Goal: Transaction & Acquisition: Purchase product/service

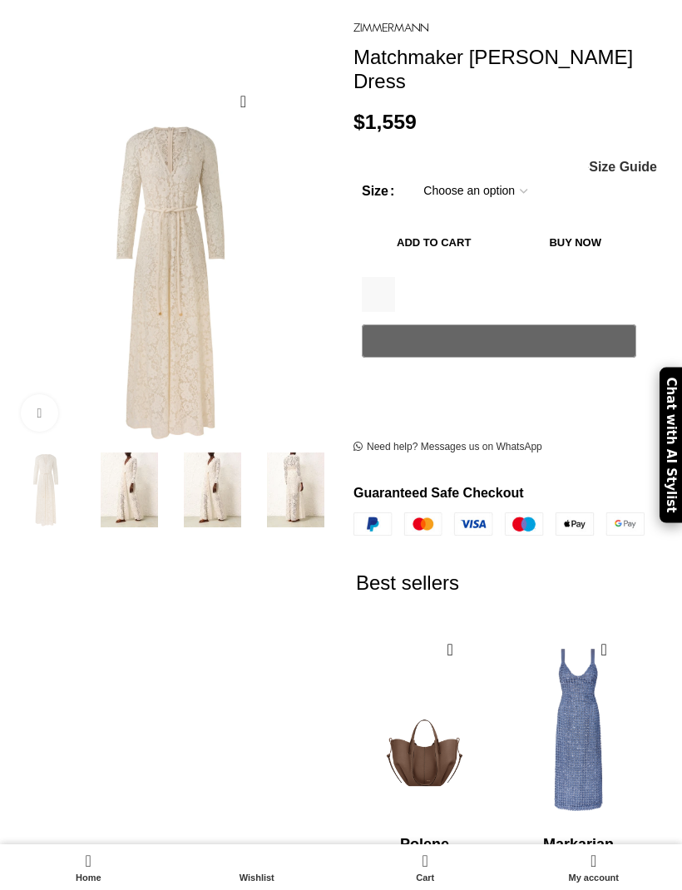
scroll to position [200, 0]
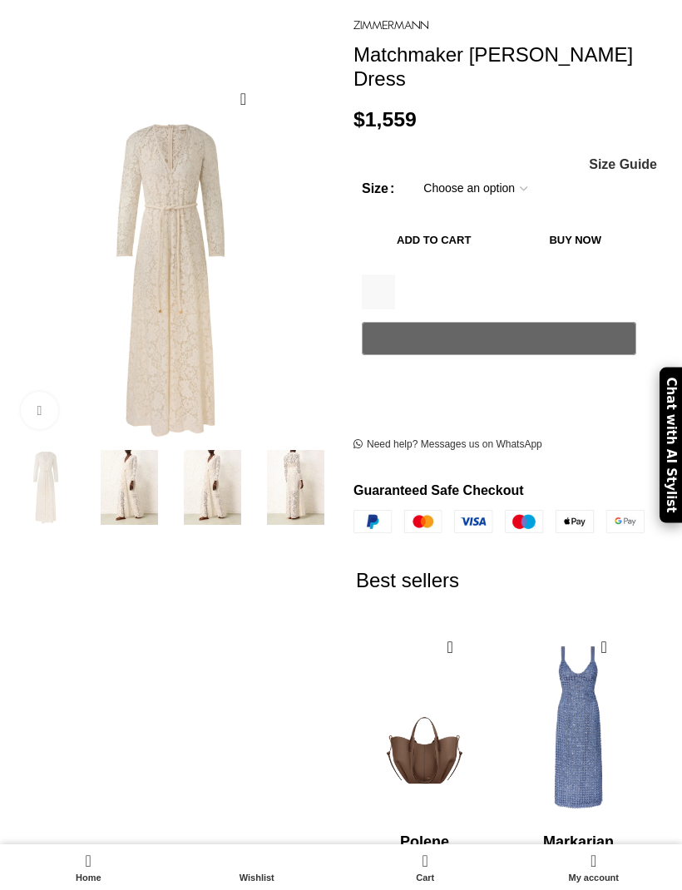
click at [133, 481] on img at bounding box center [128, 487] width 75 height 75
click at [242, 464] on img at bounding box center [212, 487] width 75 height 75
click at [286, 485] on img at bounding box center [295, 487] width 75 height 75
click at [517, 171] on select "Choose an option 6 UK 8 UK 10 [GEOGRAPHIC_DATA] 12 [GEOGRAPHIC_DATA] 14 [GEOGRA…" at bounding box center [475, 188] width 129 height 35
click at [303, 461] on img at bounding box center [295, 487] width 75 height 75
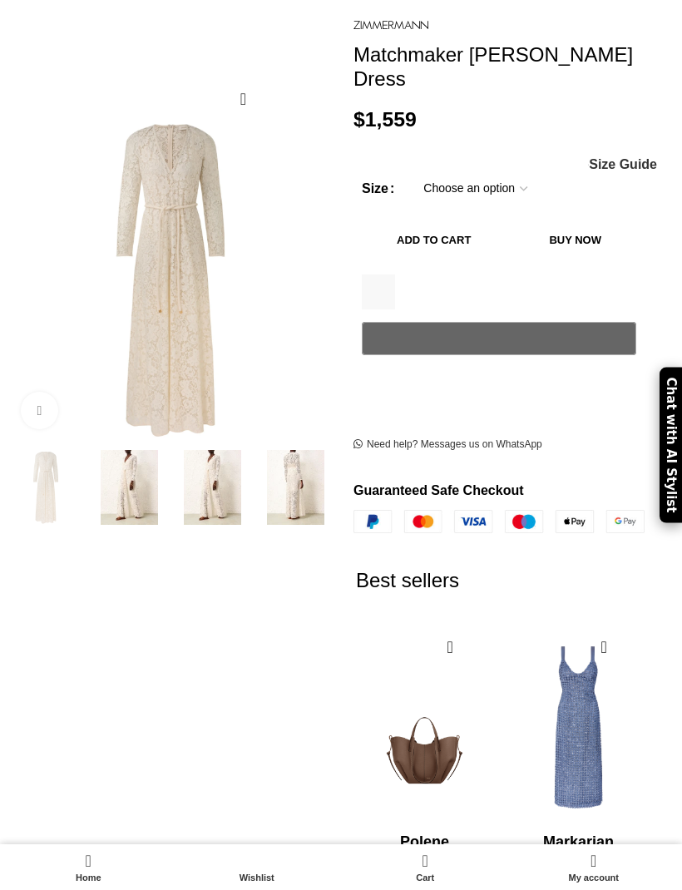
click at [315, 464] on img at bounding box center [295, 487] width 75 height 75
click at [299, 460] on img at bounding box center [295, 487] width 75 height 75
click at [241, 468] on img at bounding box center [212, 487] width 75 height 75
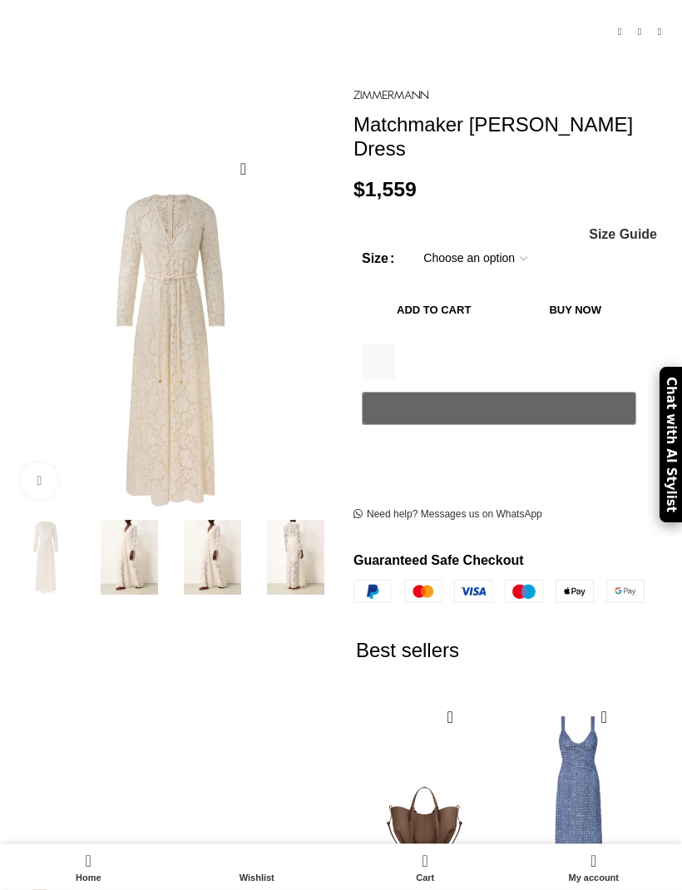
scroll to position [124, 0]
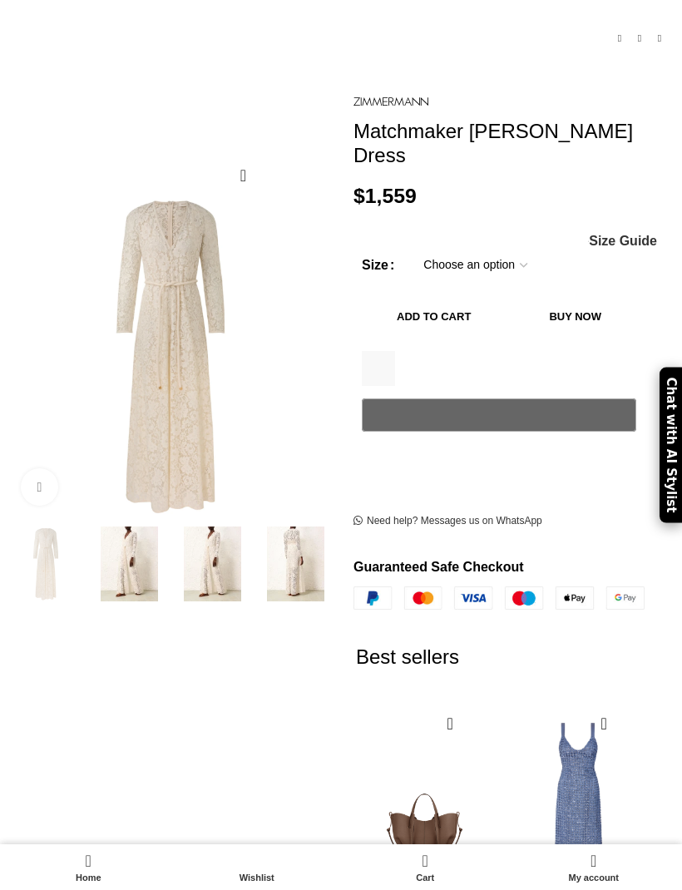
click at [218, 389] on img at bounding box center [423, 734] width 831 height 1081
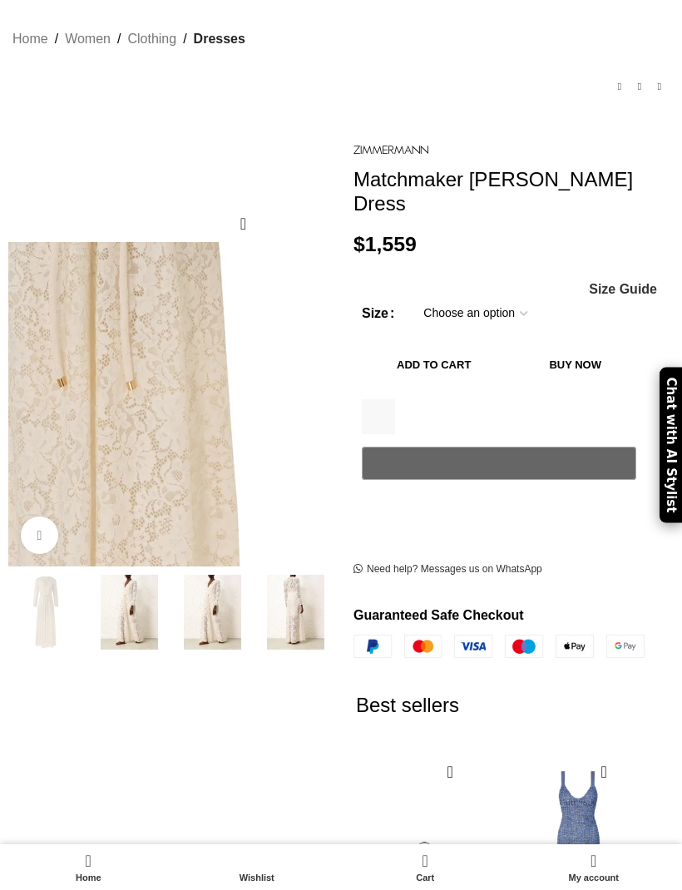
scroll to position [0, 0]
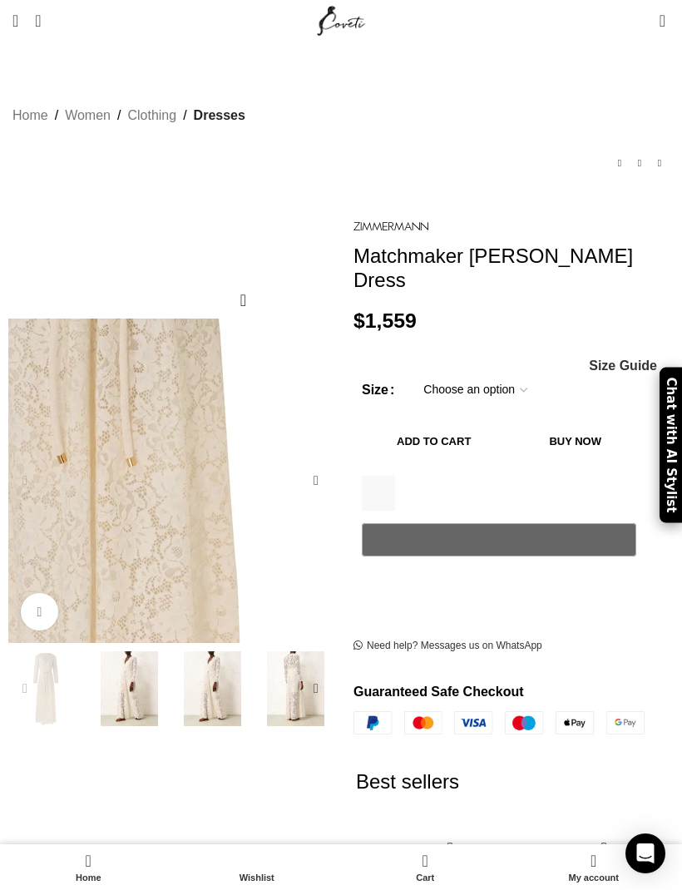
click at [224, 651] on img "3 / 7" at bounding box center [212, 688] width 75 height 75
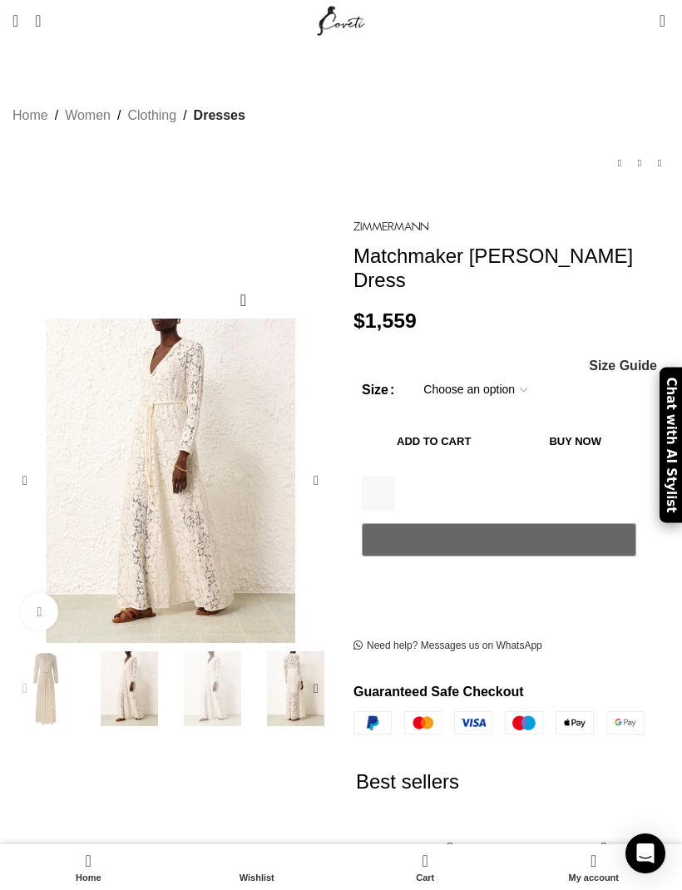
scroll to position [0, 366]
click at [291, 651] on img "4 / 7" at bounding box center [295, 688] width 75 height 75
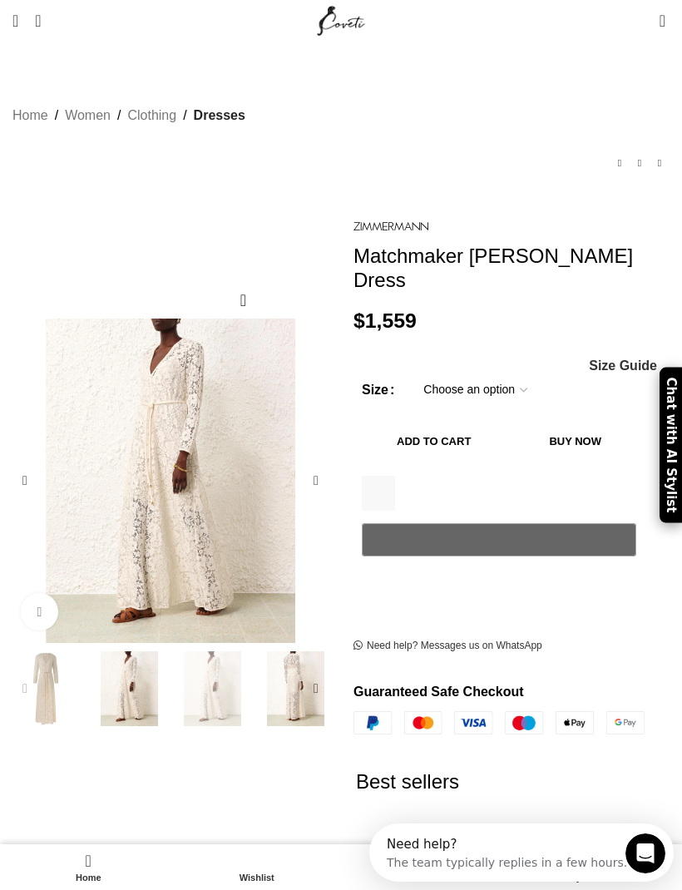
scroll to position [0, 0]
click at [160, 651] on img "2 / 7" at bounding box center [128, 688] width 75 height 75
click at [104, 656] on img "2 / 7" at bounding box center [128, 688] width 75 height 75
click at [52, 651] on img "1 / 7" at bounding box center [45, 688] width 75 height 75
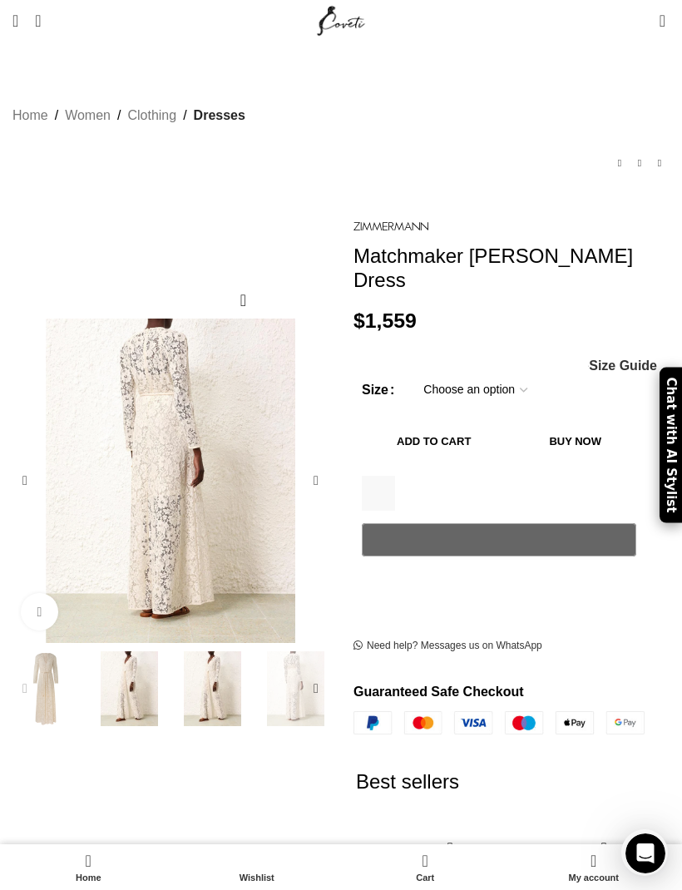
click at [275, 651] on img "4 / 7" at bounding box center [295, 688] width 75 height 75
click at [520, 372] on select "Choose an option 6 UK 8 UK 10 [GEOGRAPHIC_DATA] 12 [GEOGRAPHIC_DATA] 14 [GEOGRA…" at bounding box center [475, 389] width 129 height 35
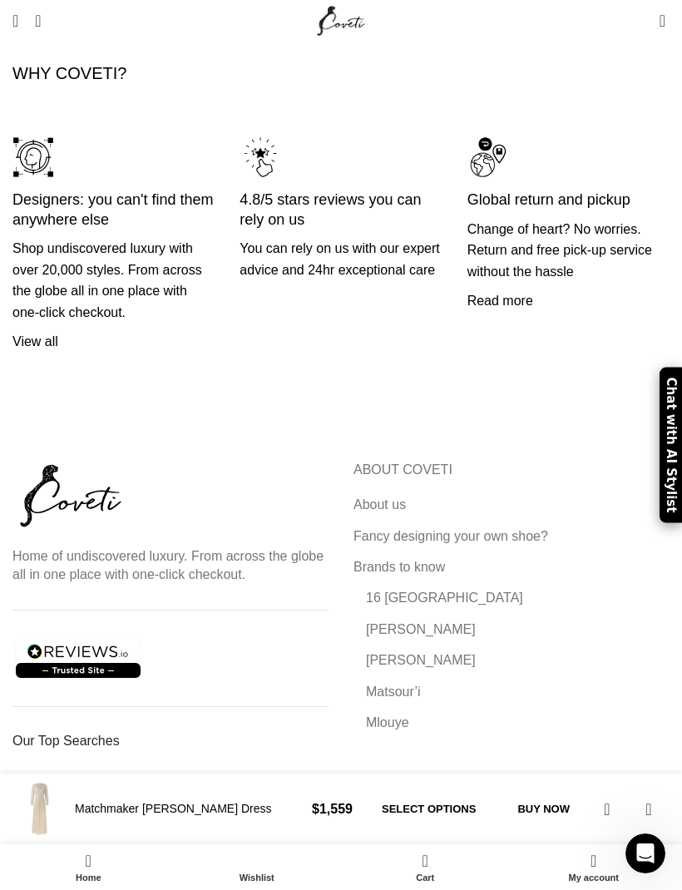
scroll to position [4408, 0]
